Goal: Task Accomplishment & Management: Manage account settings

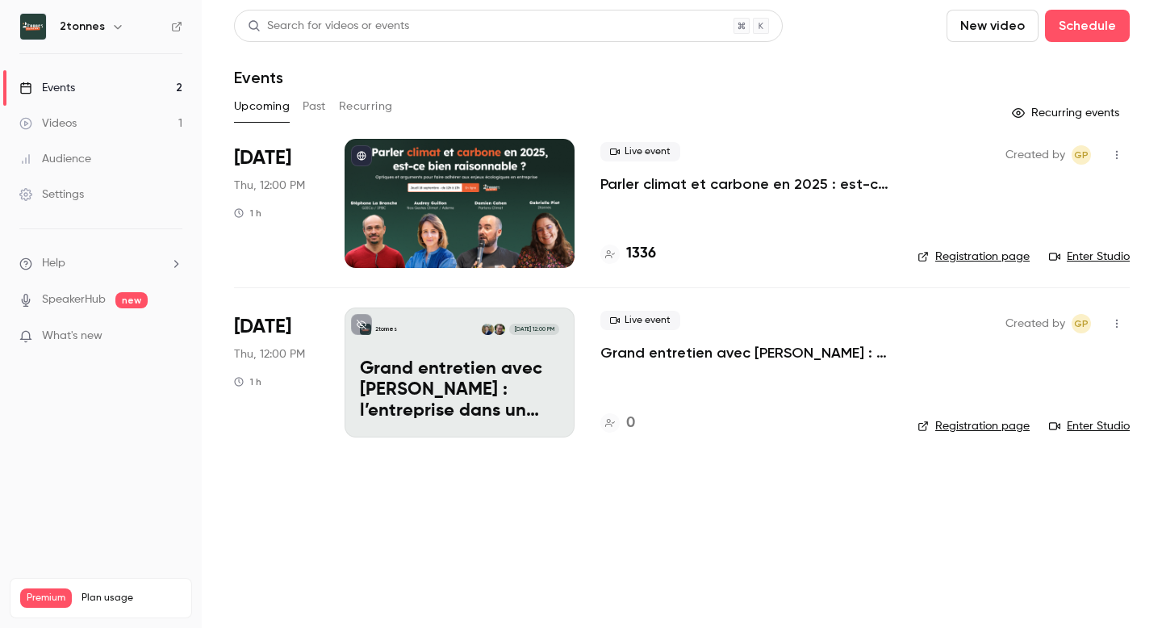
click at [689, 193] on p "Parler climat et carbone en 2025 : est-ce bien raisonnable ?" at bounding box center [745, 183] width 291 height 19
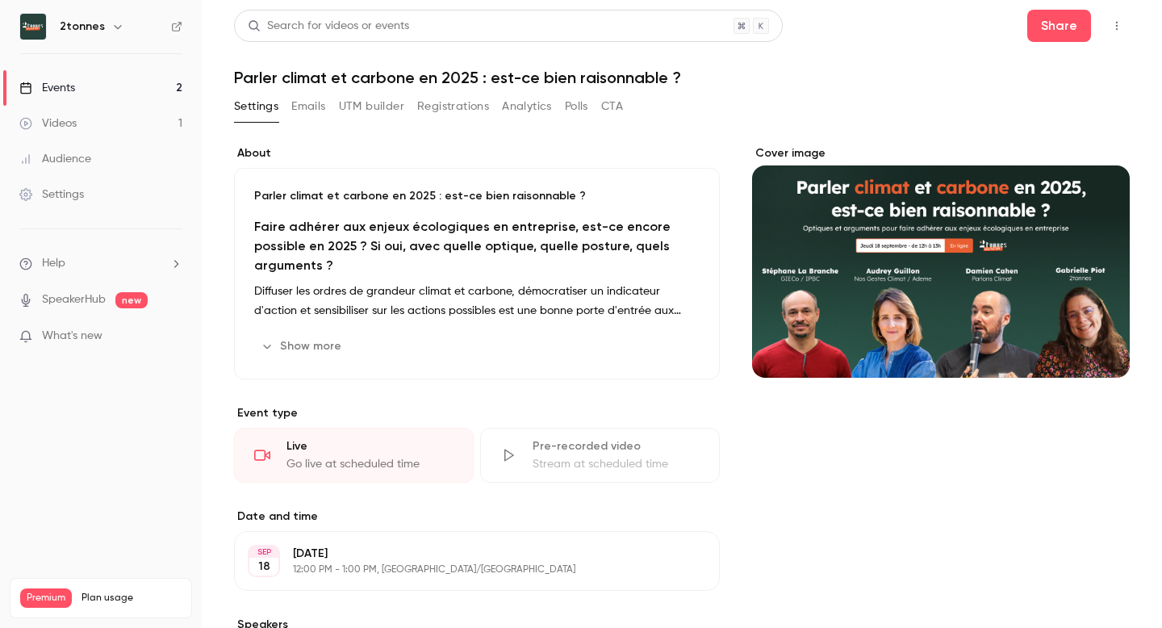
click at [461, 115] on button "Registrations" at bounding box center [453, 107] width 72 height 26
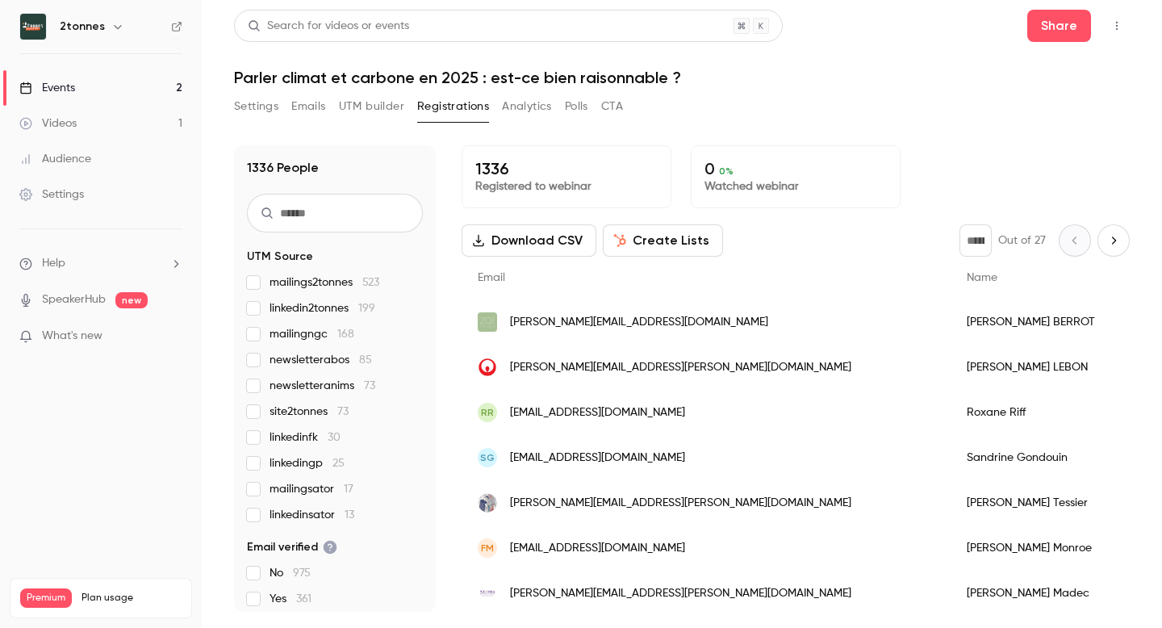
click at [517, 109] on button "Analytics" at bounding box center [527, 107] width 50 height 26
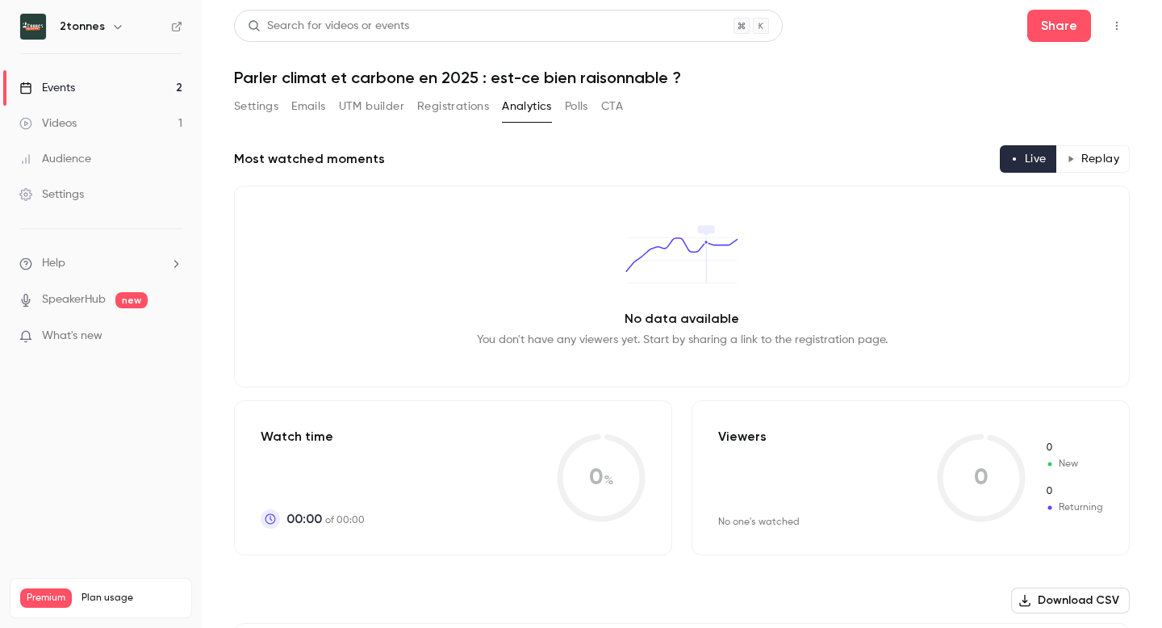
click at [367, 112] on button "UTM builder" at bounding box center [371, 107] width 65 height 26
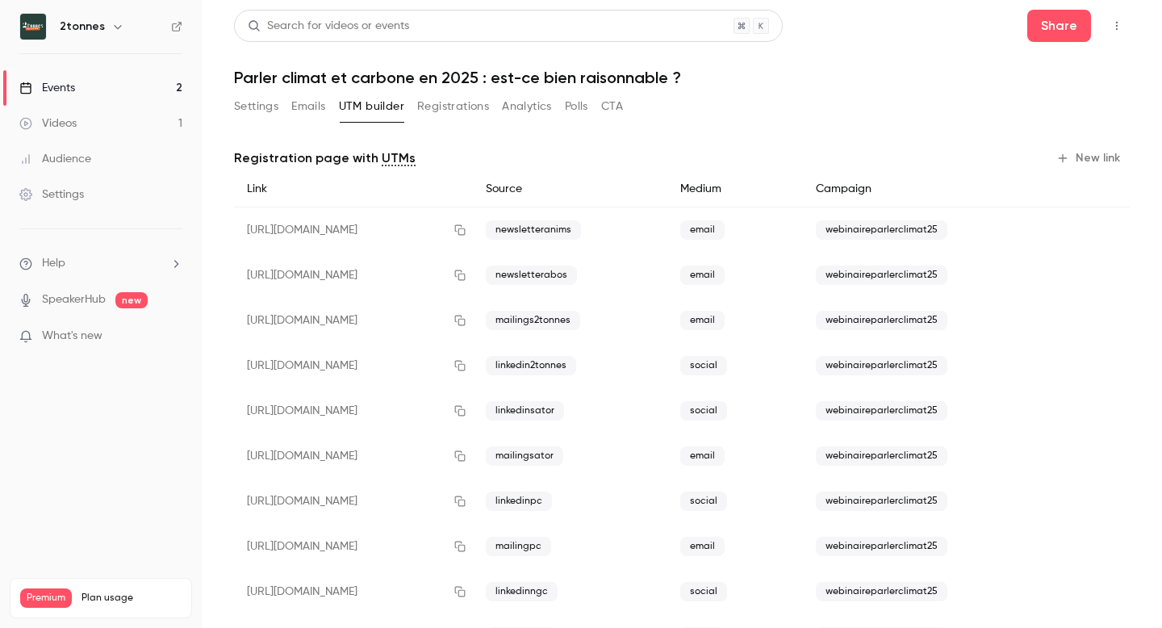
click at [541, 105] on button "Analytics" at bounding box center [527, 107] width 50 height 26
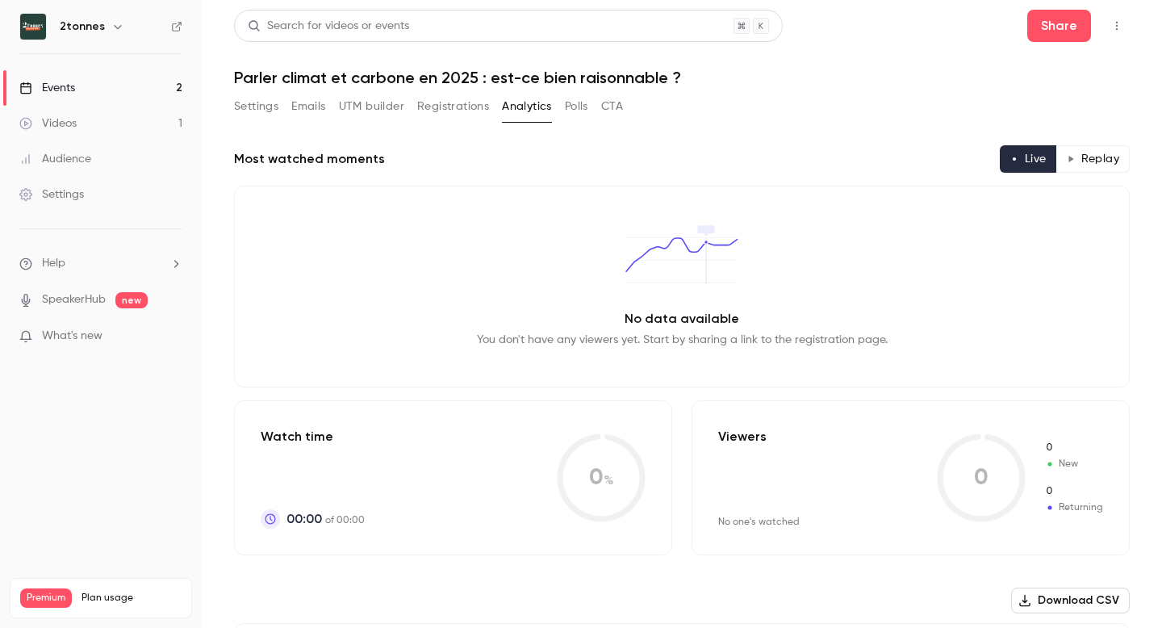
click at [474, 111] on button "Registrations" at bounding box center [453, 107] width 72 height 26
